Goal: Task Accomplishment & Management: Complete application form

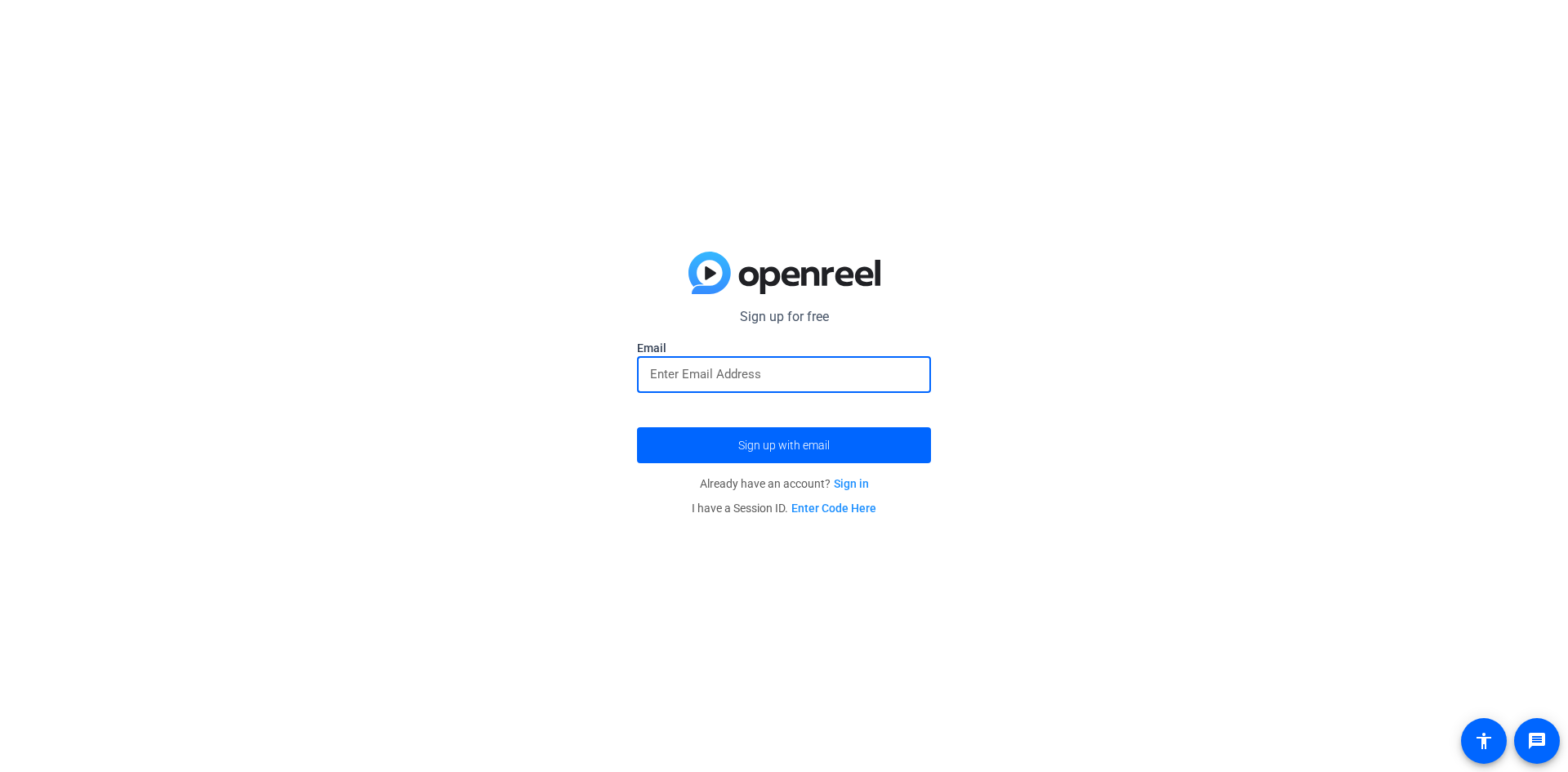
click at [702, 375] on input "email" at bounding box center [784, 374] width 268 height 20
click at [861, 437] on span "submit" at bounding box center [784, 445] width 294 height 39
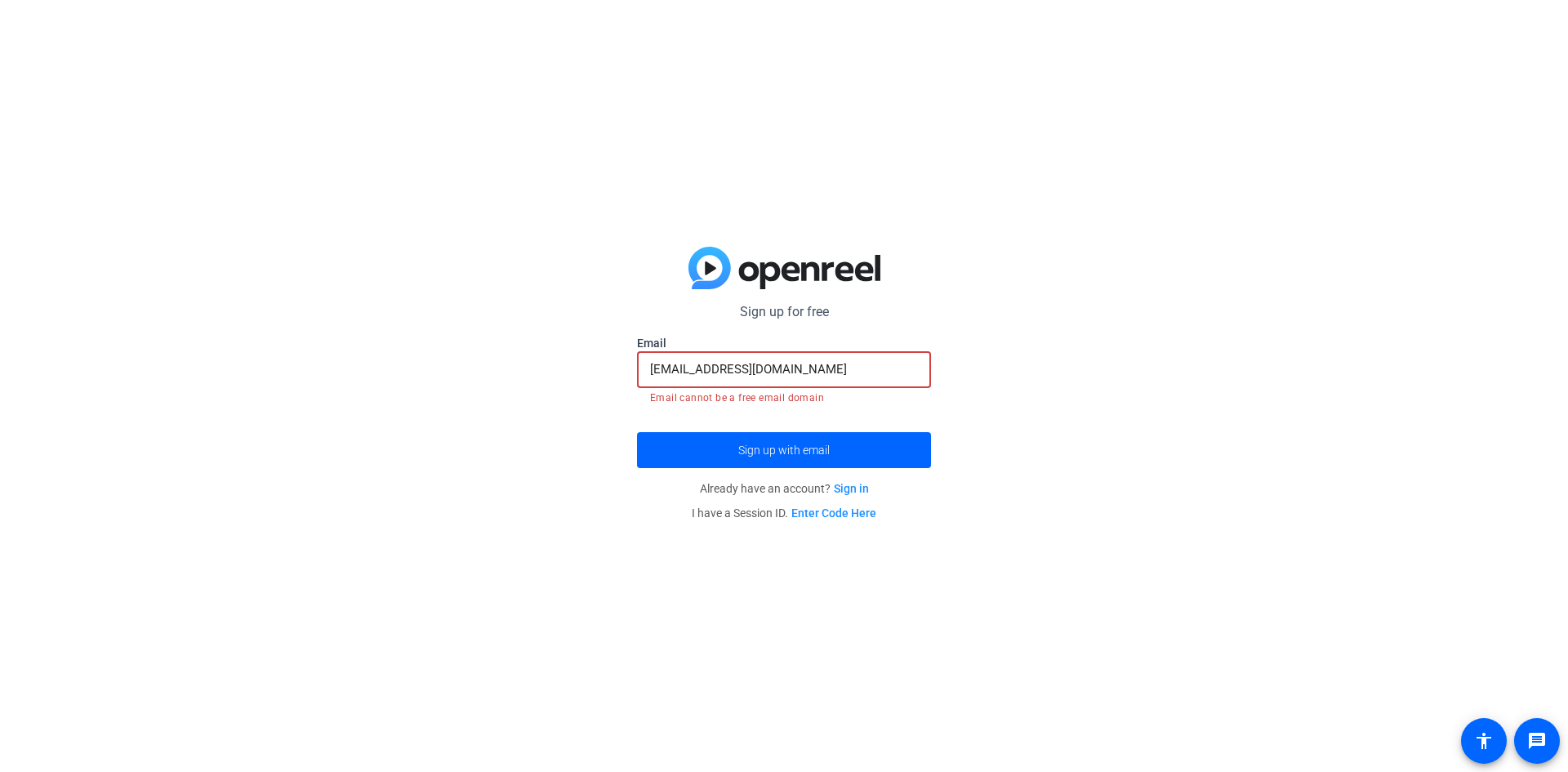
click at [838, 372] on input "michelemegan26@gmail.com" at bounding box center [784, 369] width 268 height 20
click at [745, 370] on input "michelemegan26@gmail.com" at bounding box center [784, 369] width 268 height 20
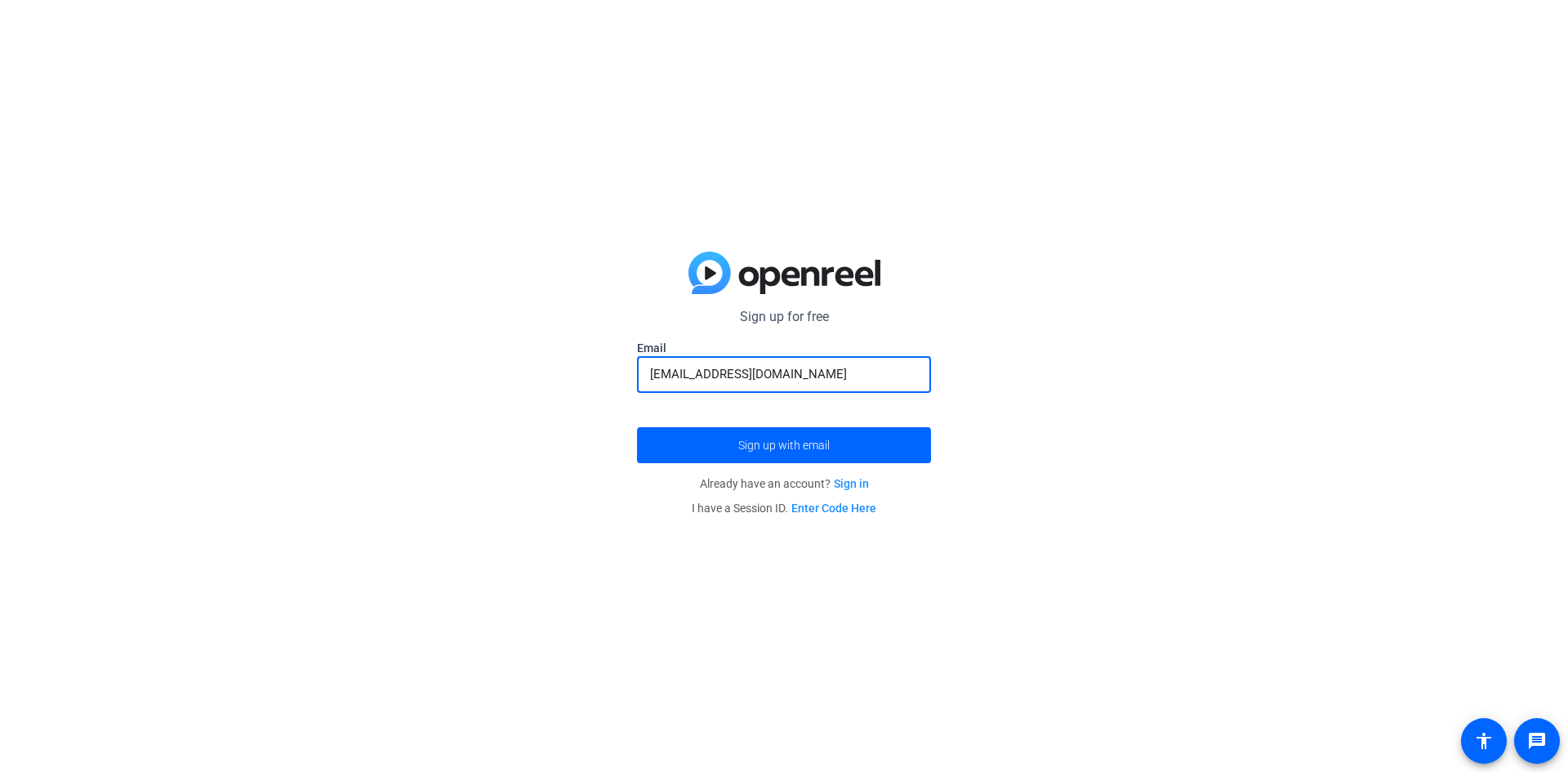
click at [637, 427] on button "Sign up with email" at bounding box center [784, 445] width 294 height 36
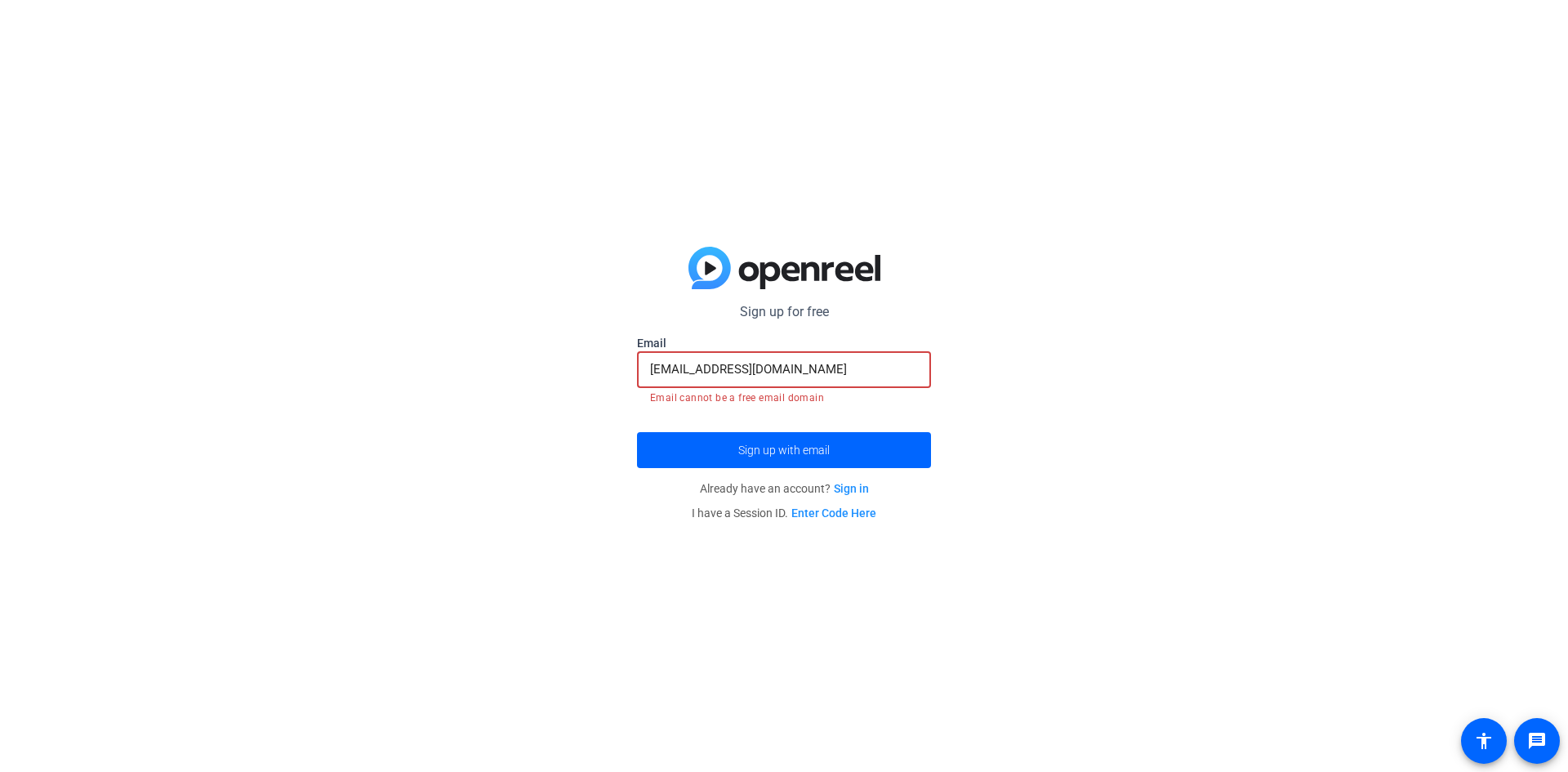
drag, startPoint x: 769, startPoint y: 368, endPoint x: 0, endPoint y: 235, distance: 780.4
click at [0, 235] on div "Sign up for free michelemegan26@gmail.com Email ceddyced4@gmail.com Email canno…" at bounding box center [784, 386] width 1568 height 772
click at [836, 372] on input "ceddyced4@gmail.com" at bounding box center [784, 369] width 268 height 20
click at [652, 367] on input "ceddyced4@gmail.com" at bounding box center [784, 369] width 268 height 20
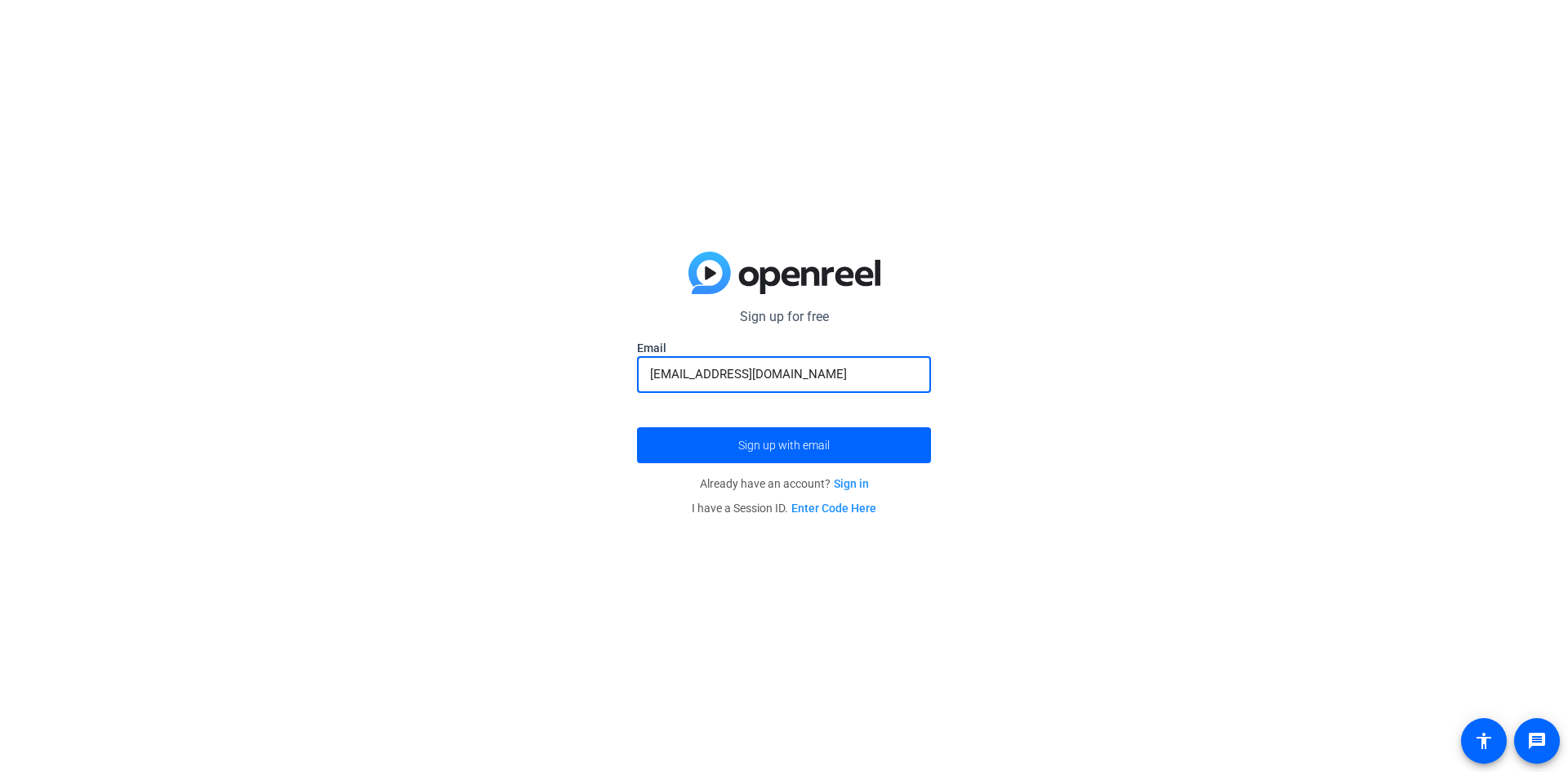
type input "iamceddyced4@gmail.com"
click at [637, 427] on button "Sign up with email" at bounding box center [784, 445] width 294 height 36
